Goal: Task Accomplishment & Management: Understand process/instructions

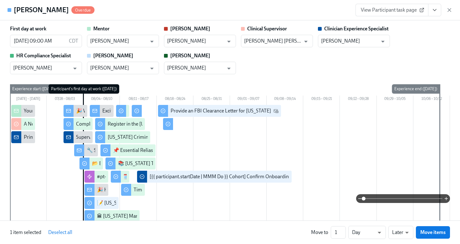
scroll to position [1159, 0]
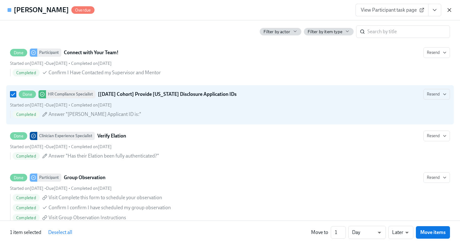
click at [452, 7] on icon "button" at bounding box center [449, 10] width 6 height 6
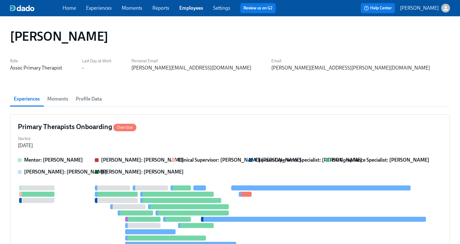
click at [190, 10] on link "Employees" at bounding box center [191, 8] width 24 height 6
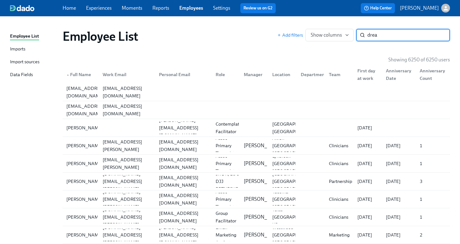
type input "drea"
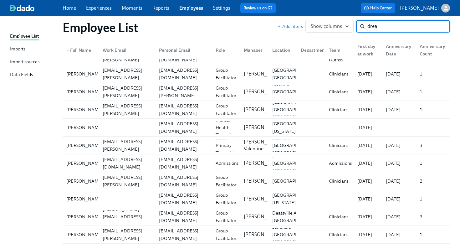
scroll to position [92, 0]
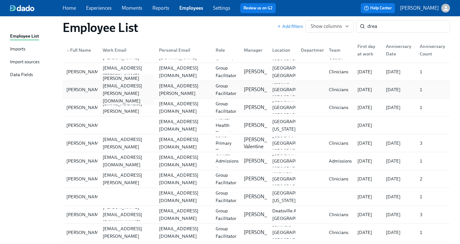
click at [117, 90] on div "[PERSON_NAME][EMAIL_ADDRESS][PERSON_NAME][DOMAIN_NAME]" at bounding box center [127, 89] width 54 height 30
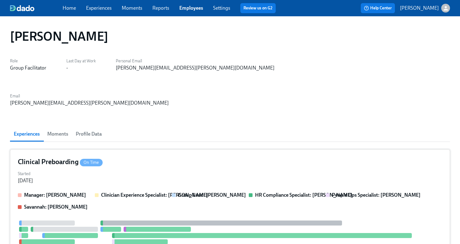
click at [207, 157] on div "Clinical Preboarding On Time" at bounding box center [230, 161] width 424 height 9
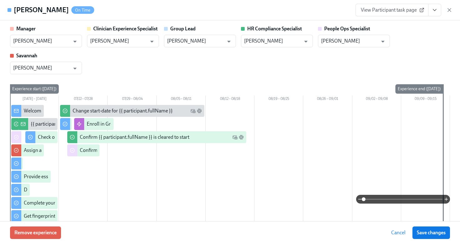
click at [401, 12] on span "View Participant task page" at bounding box center [392, 10] width 62 height 6
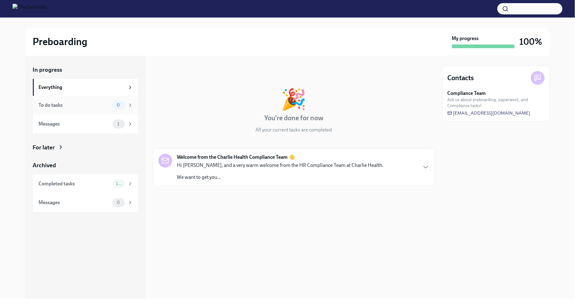
click at [88, 107] on div "To do tasks" at bounding box center [74, 105] width 71 height 7
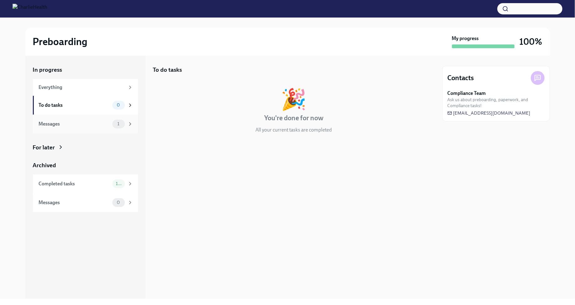
click at [80, 126] on div "Messages" at bounding box center [74, 123] width 71 height 7
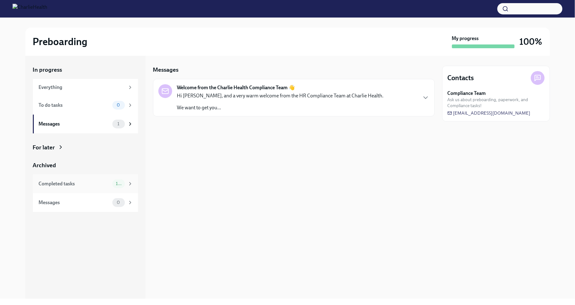
click at [89, 185] on div "Completed tasks" at bounding box center [74, 183] width 71 height 7
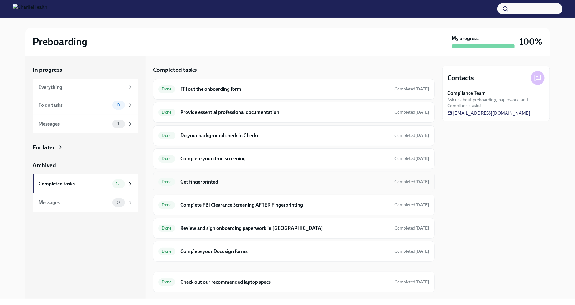
click at [212, 179] on h6 "Get fingerprinted" at bounding box center [284, 181] width 209 height 7
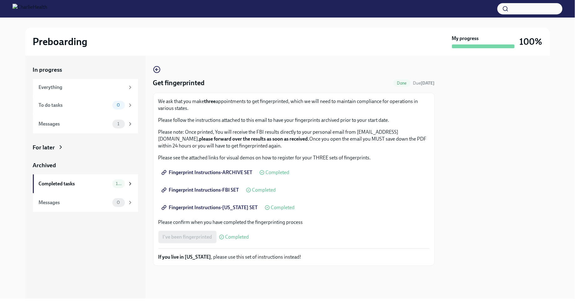
click at [215, 191] on span "Fingerprint Instructions-FBI SET" at bounding box center [201, 190] width 76 height 6
